Goal: Transaction & Acquisition: Purchase product/service

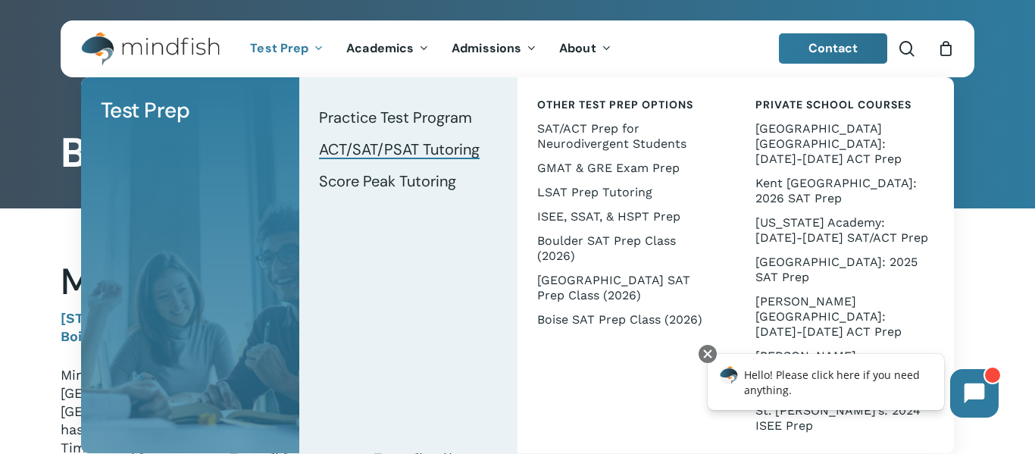
click at [373, 148] on span "ACT/SAT/PSAT Tutoring" at bounding box center [399, 149] width 161 height 20
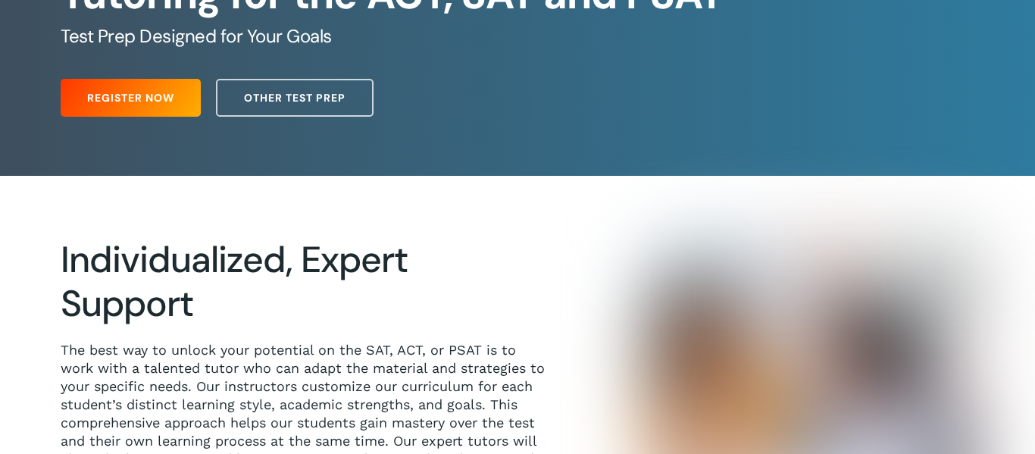
scroll to position [196, 0]
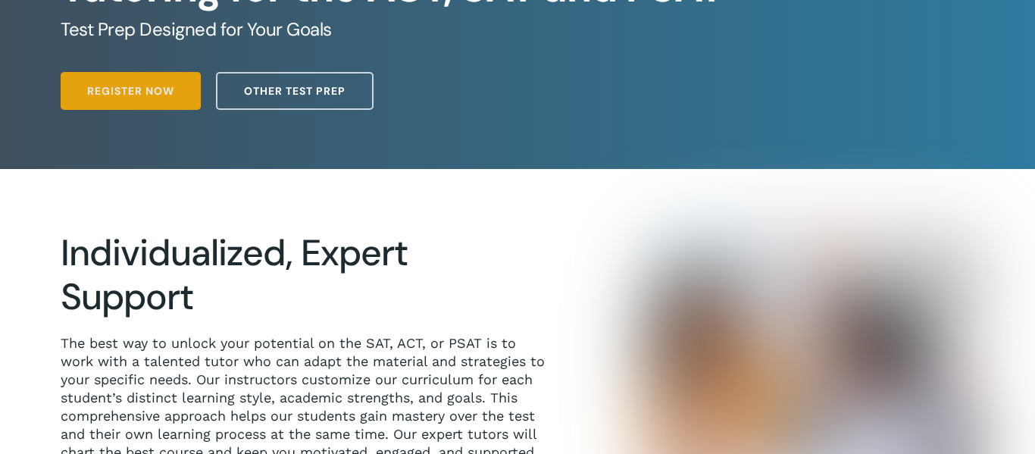
click at [116, 89] on span "Register Now" at bounding box center [130, 90] width 87 height 15
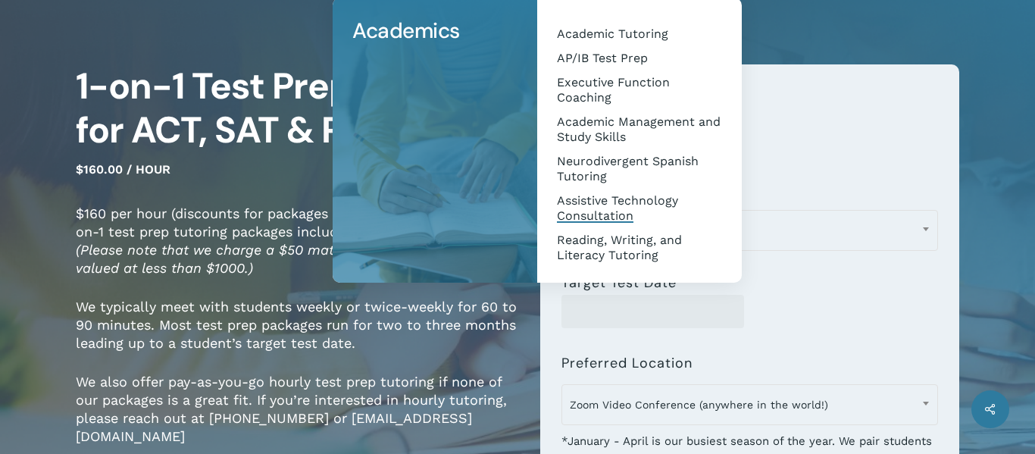
click at [643, 212] on span "Assistive Technology Consultation" at bounding box center [617, 208] width 121 height 30
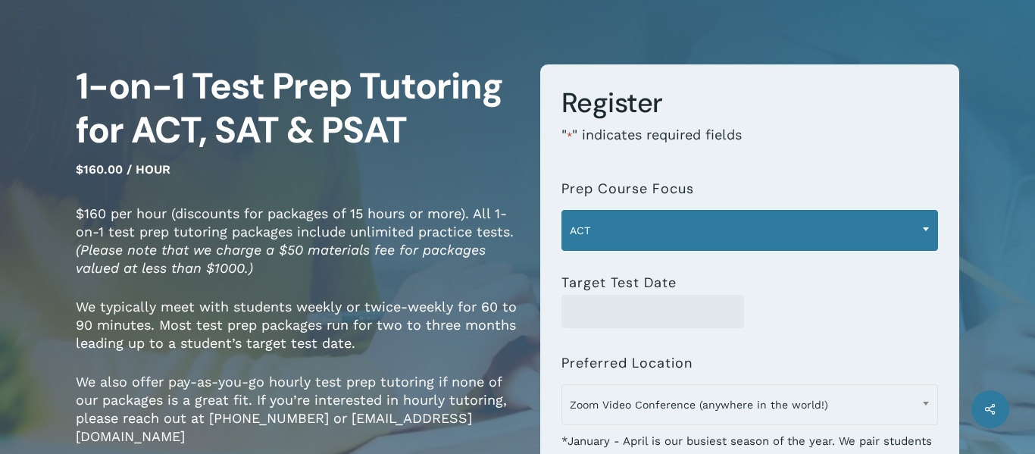
scroll to position [80, 0]
click at [806, 233] on span "ACT" at bounding box center [750, 230] width 376 height 32
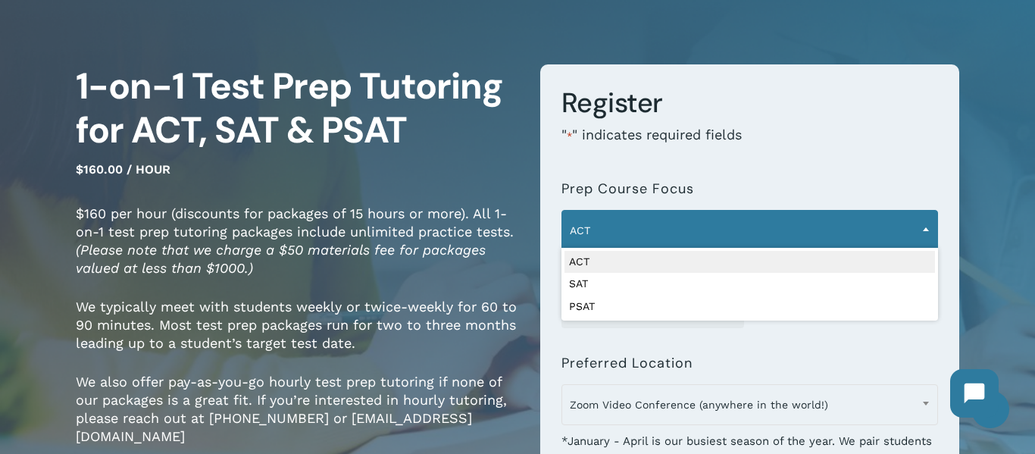
scroll to position [0, 0]
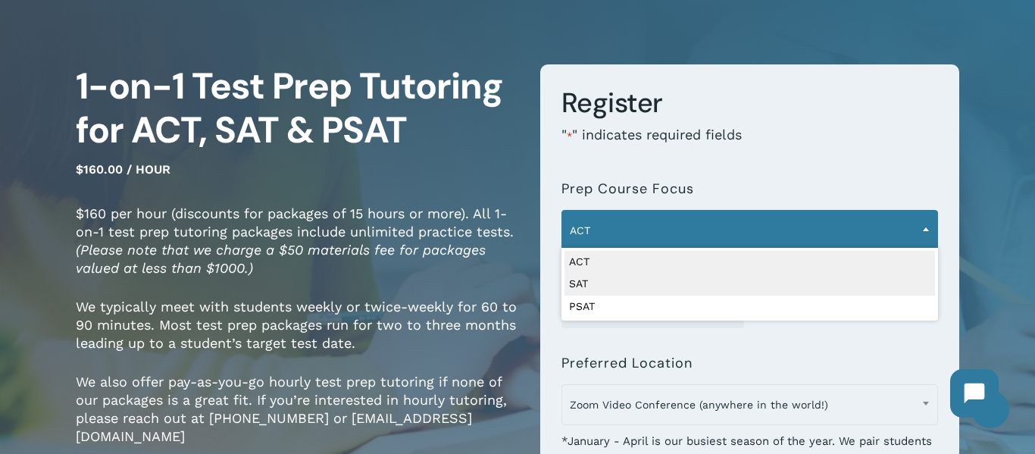
select select "***"
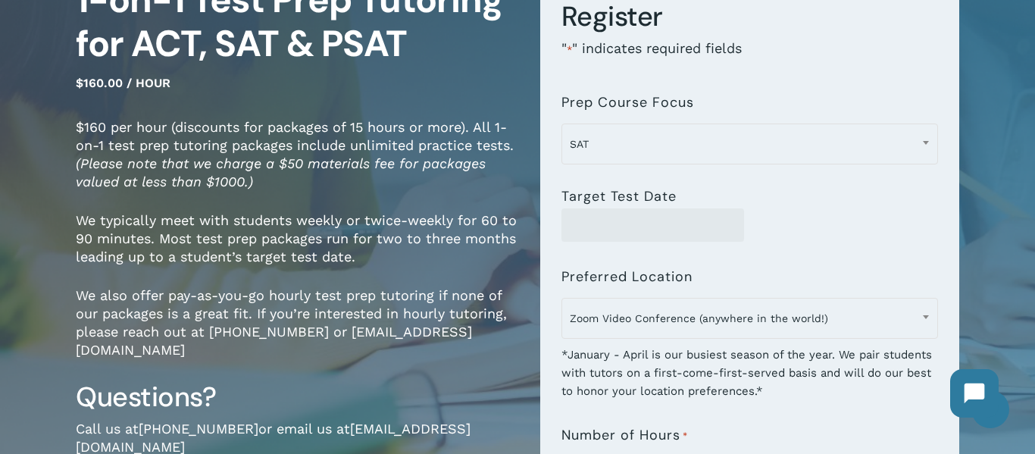
scroll to position [207, 0]
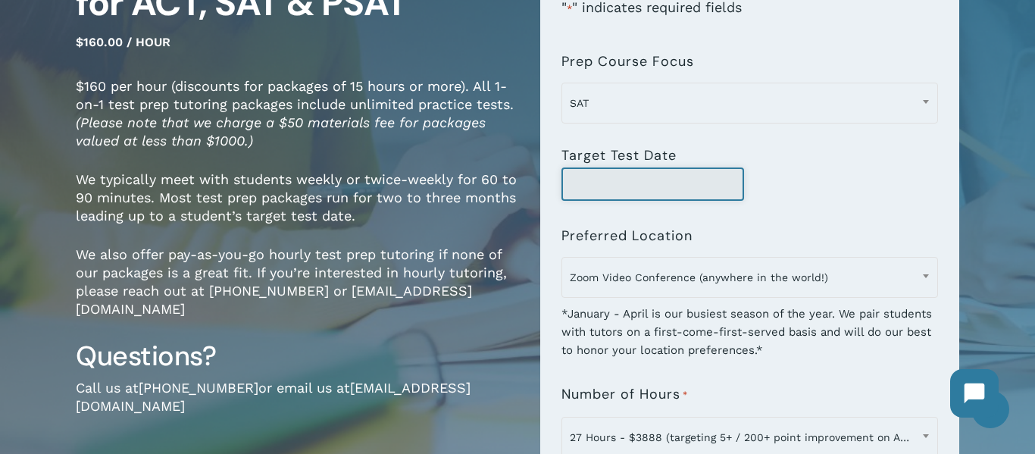
click at [651, 192] on input "Target Test Date" at bounding box center [652, 183] width 183 height 33
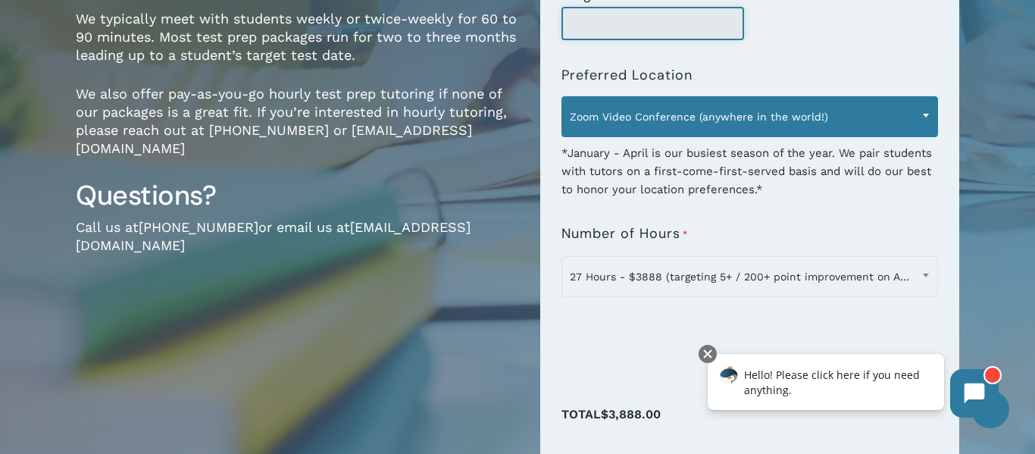
scroll to position [371, 0]
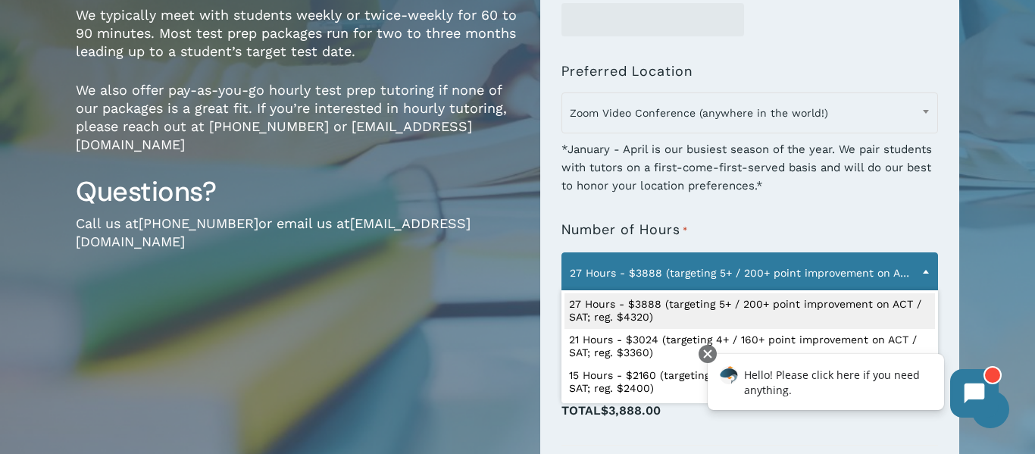
click at [923, 270] on b at bounding box center [926, 272] width 6 height 4
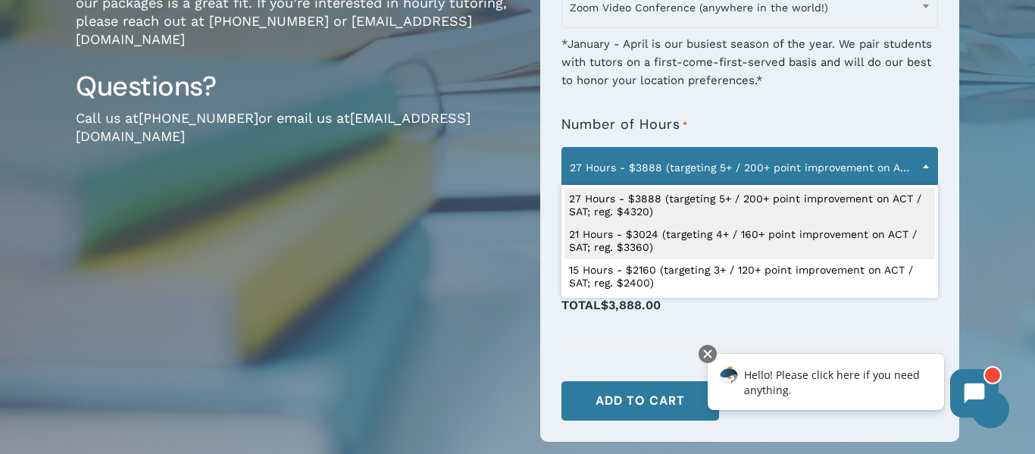
scroll to position [477, 0]
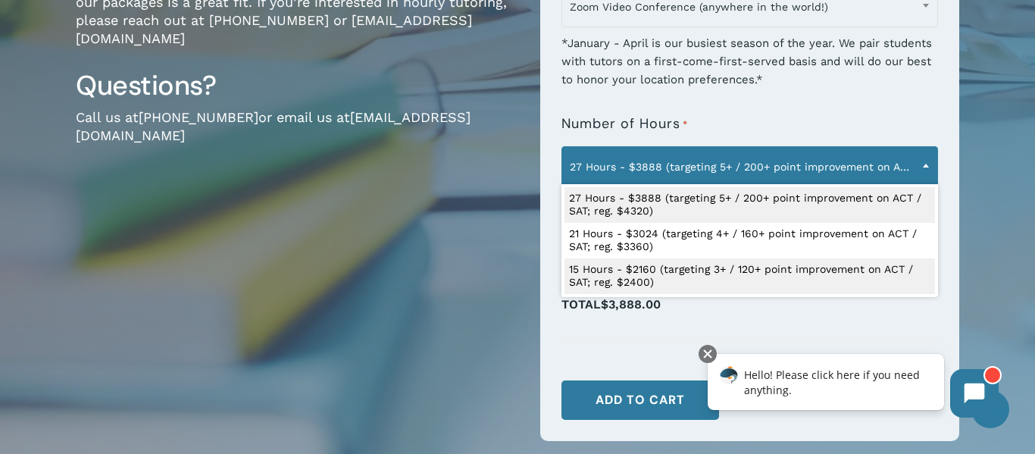
click at [825, 305] on p "Total $3,888.00" at bounding box center [749, 312] width 377 height 39
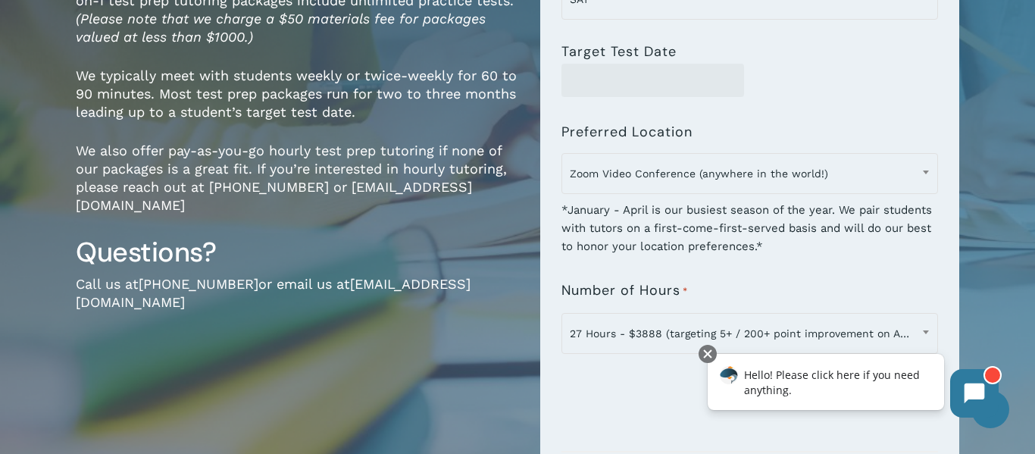
scroll to position [0, 0]
